Goal: Task Accomplishment & Management: Manage account settings

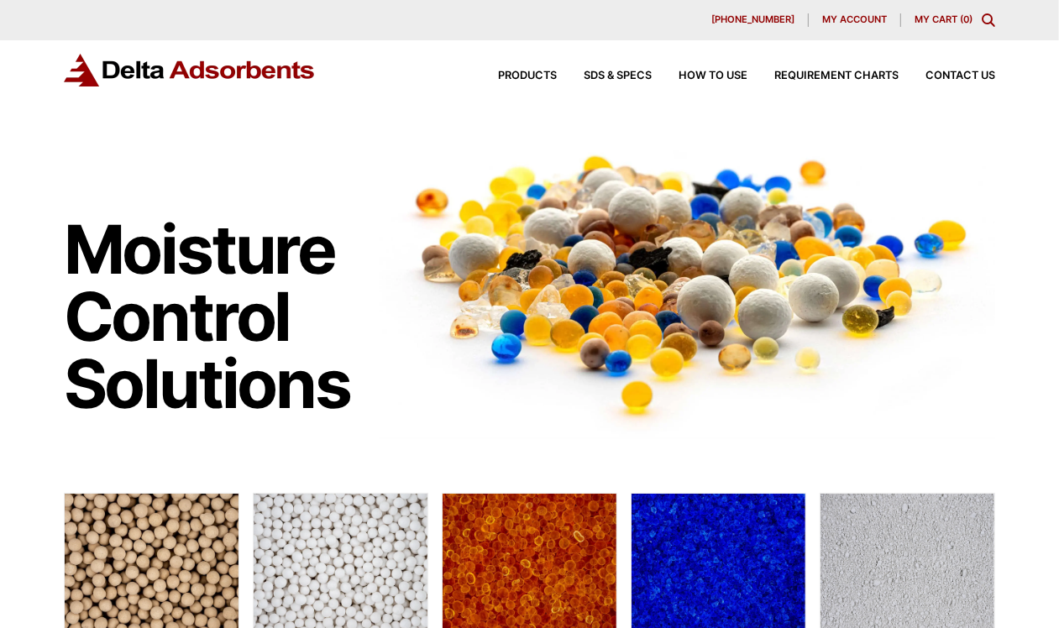
click at [848, 18] on span "My account" at bounding box center [854, 19] width 65 height 9
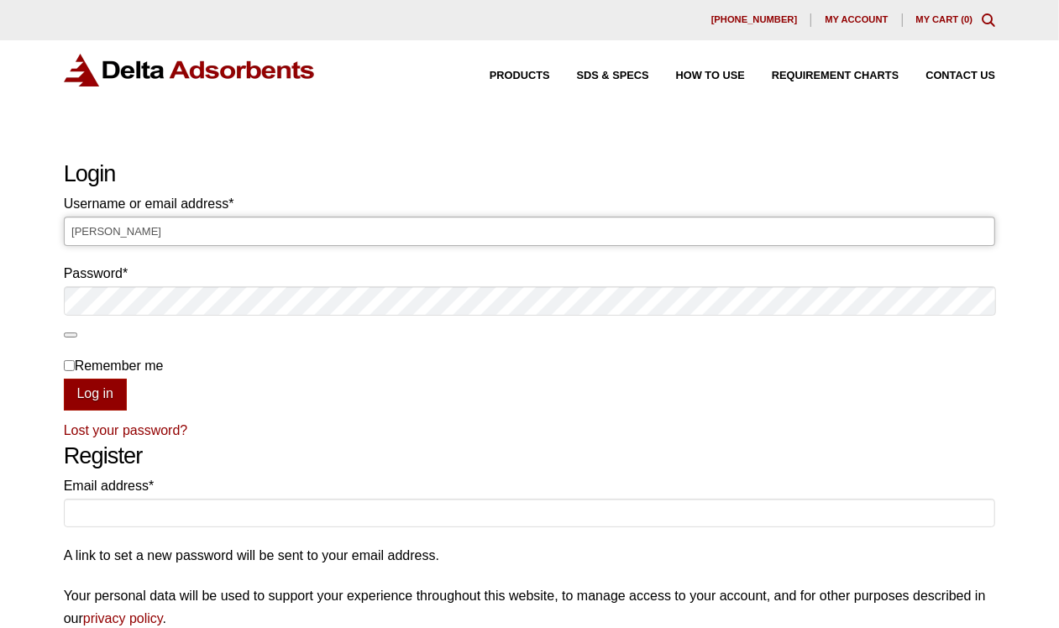
click at [400, 239] on input "[PERSON_NAME]" at bounding box center [530, 231] width 932 height 29
type input "L"
type input "[PERSON_NAME][EMAIL_ADDRESS][DOMAIN_NAME]"
click at [64, 379] on button "Log in" at bounding box center [95, 395] width 63 height 32
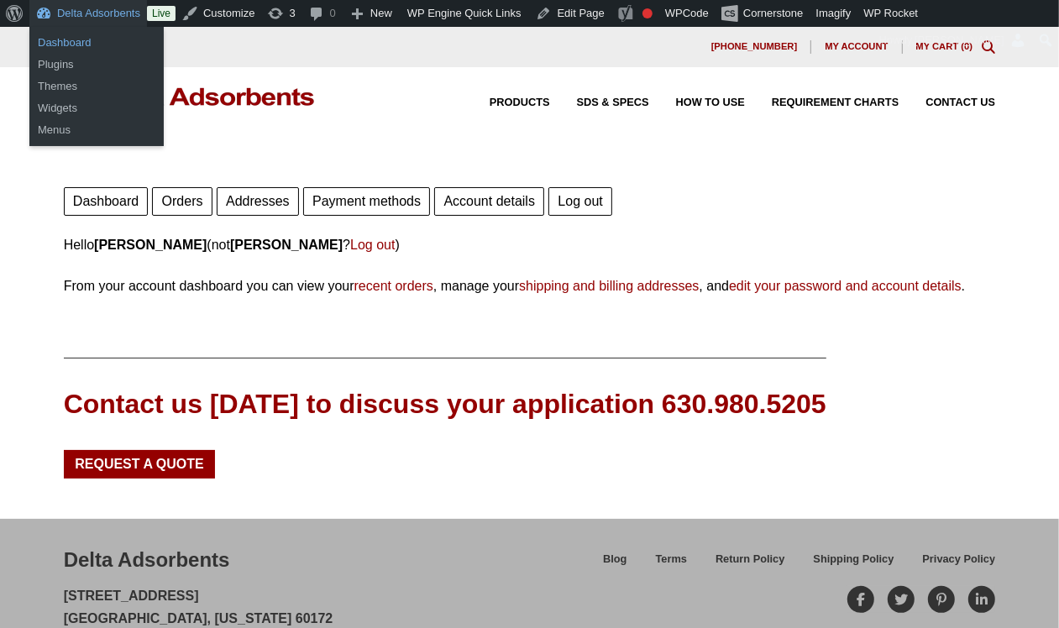
click at [72, 40] on link "Dashboard" at bounding box center [96, 43] width 134 height 22
